Goal: Navigation & Orientation: Find specific page/section

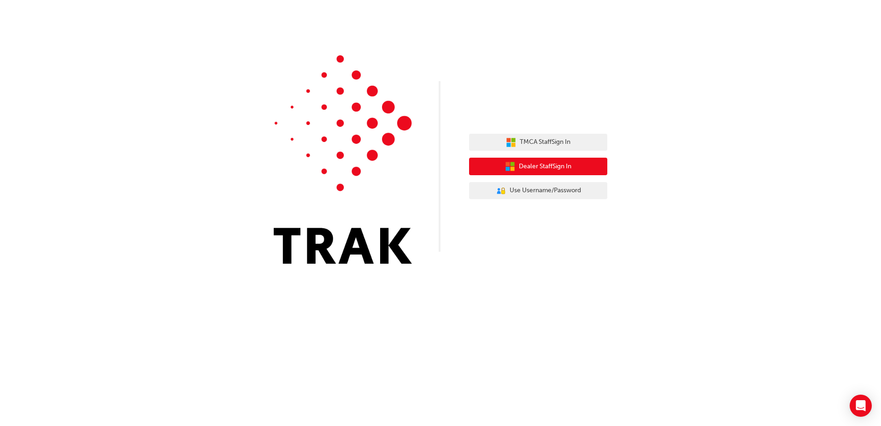
click at [519, 164] on span "Dealer Staff Sign In" at bounding box center [545, 166] width 53 height 11
click at [549, 165] on span "Dealer Staff Sign In" at bounding box center [545, 166] width 53 height 11
click at [570, 163] on span "Dealer Staff Sign In" at bounding box center [545, 166] width 53 height 11
